Goal: Find specific page/section: Find specific page/section

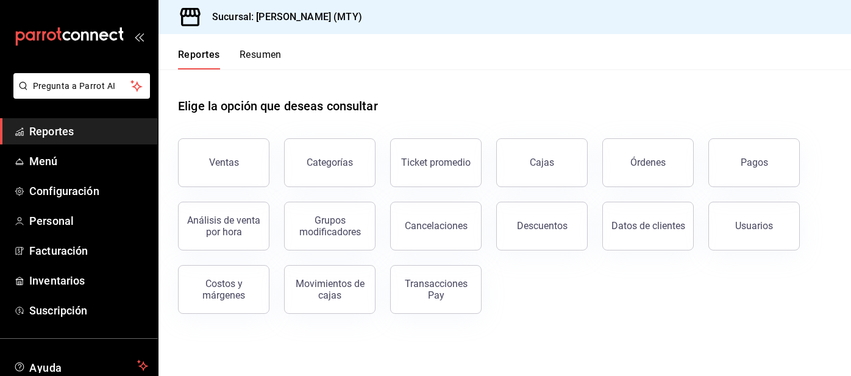
scroll to position [59, 0]
click at [137, 136] on span "Reportes" at bounding box center [88, 131] width 119 height 16
click at [118, 133] on span "Reportes" at bounding box center [88, 131] width 119 height 16
click at [251, 66] on button "Resumen" at bounding box center [261, 59] width 42 height 21
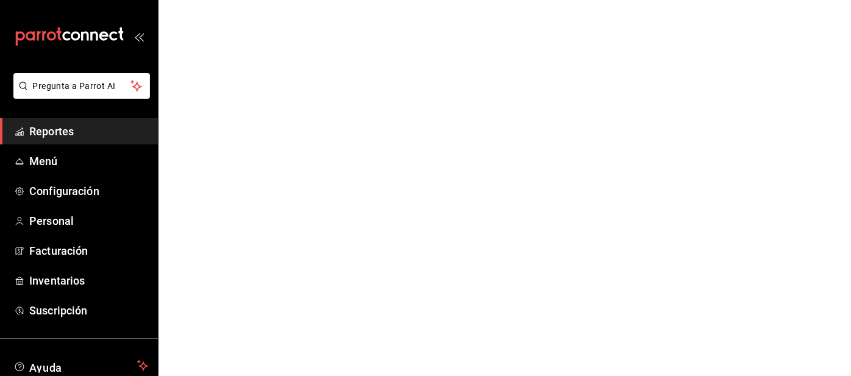
click at [257, 0] on html "Pregunta a Parrot AI Reportes Menú Configuración Personal Facturación Inventari…" at bounding box center [425, 0] width 851 height 0
